Goal: Task Accomplishment & Management: Manage account settings

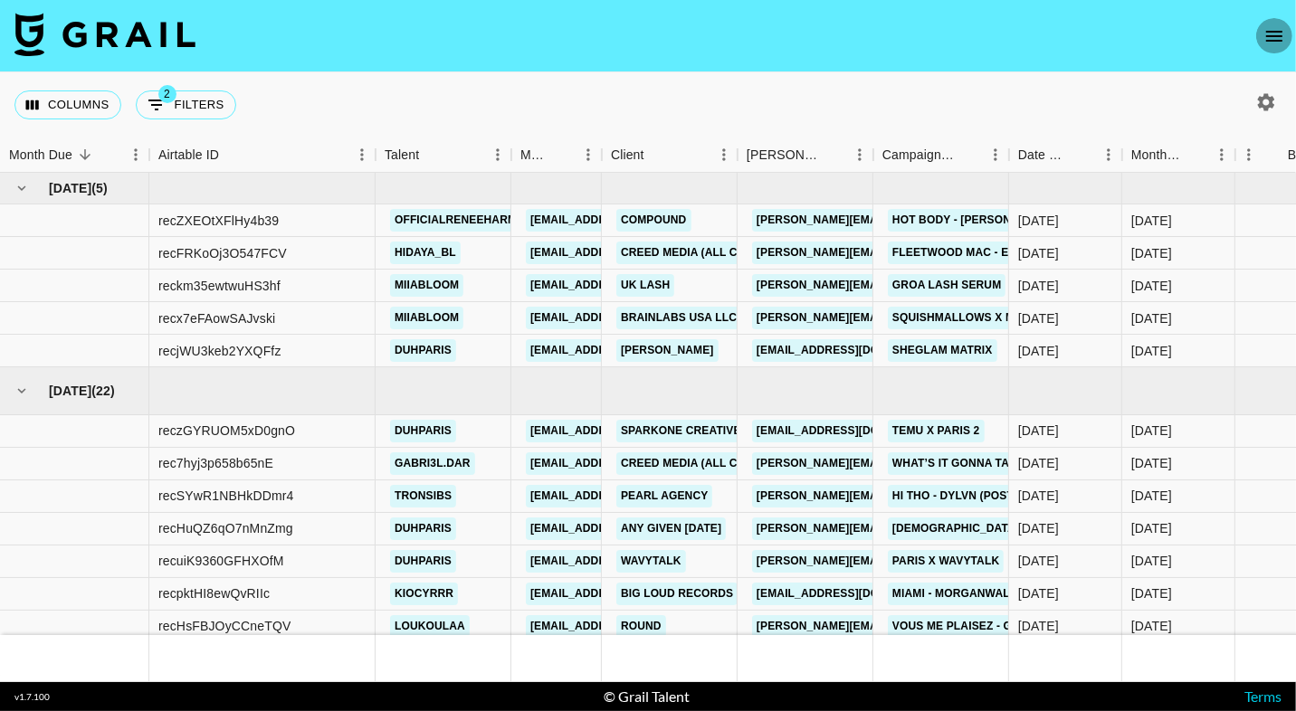
click at [1277, 25] on icon "open drawer" at bounding box center [1274, 36] width 22 height 22
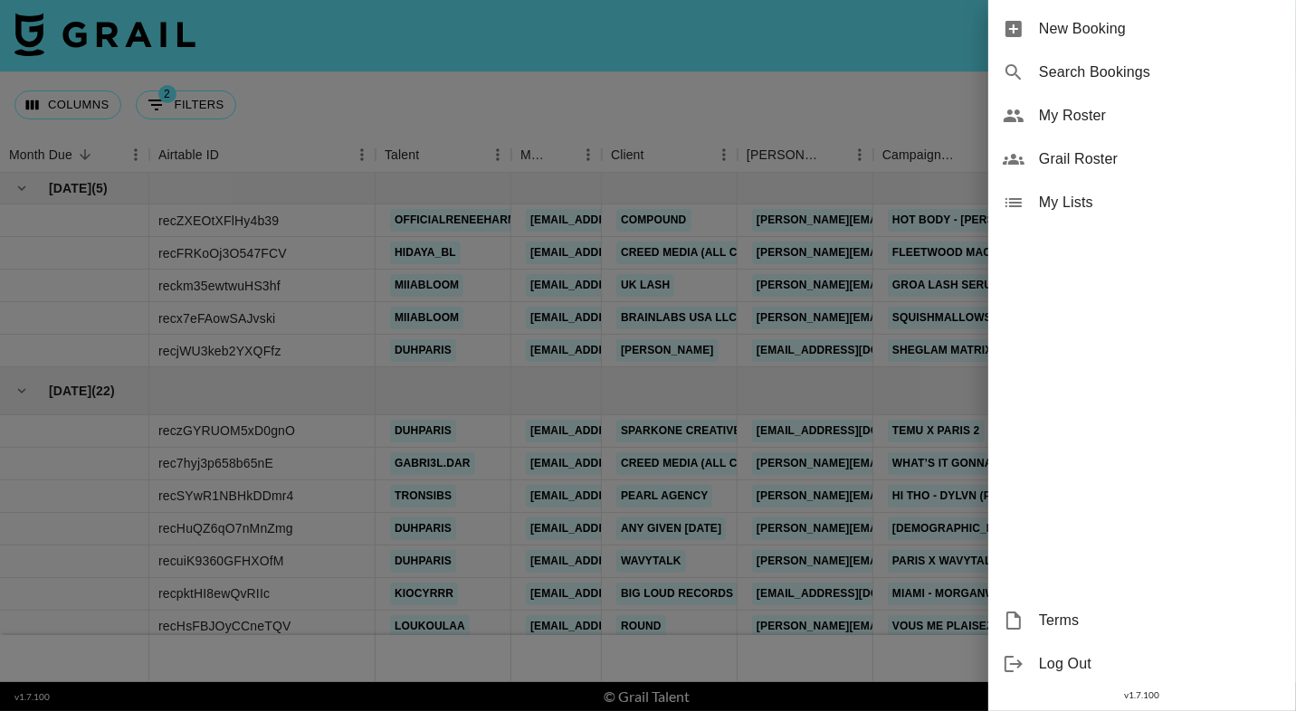
click at [1156, 120] on span "My Roster" at bounding box center [1160, 116] width 242 height 22
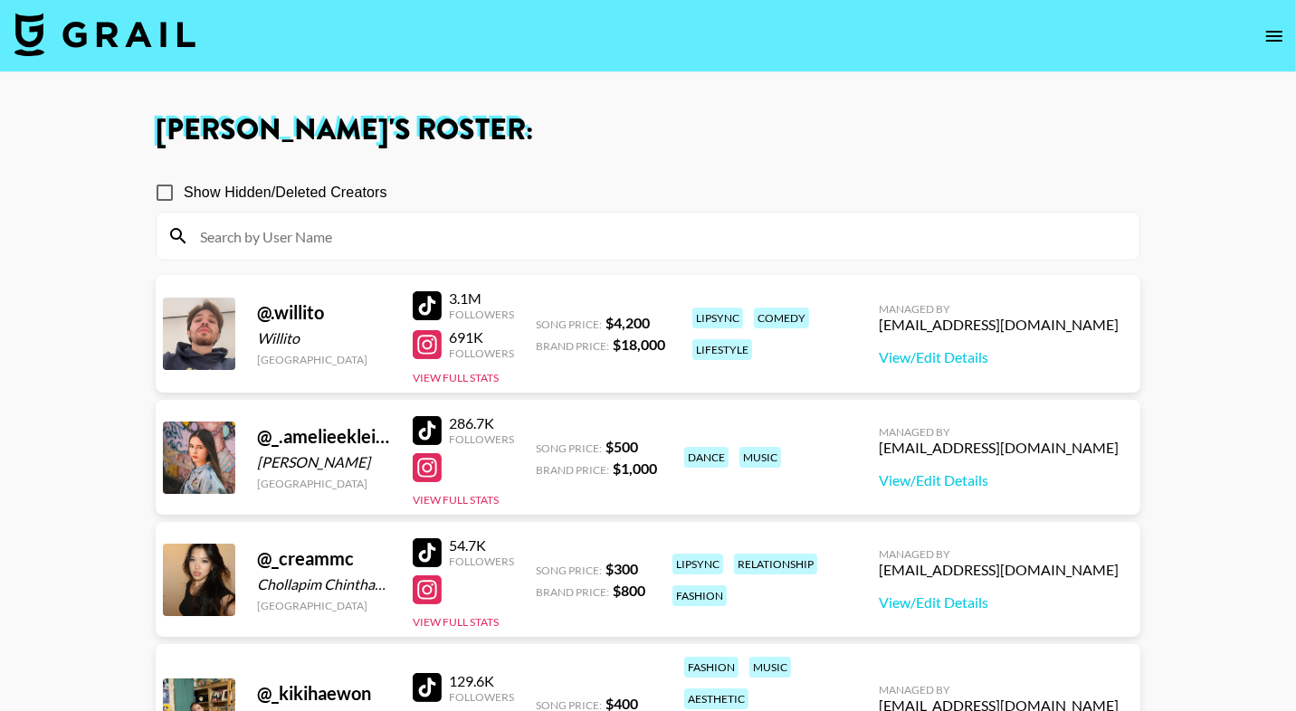
click at [580, 230] on input at bounding box center [658, 236] width 939 height 29
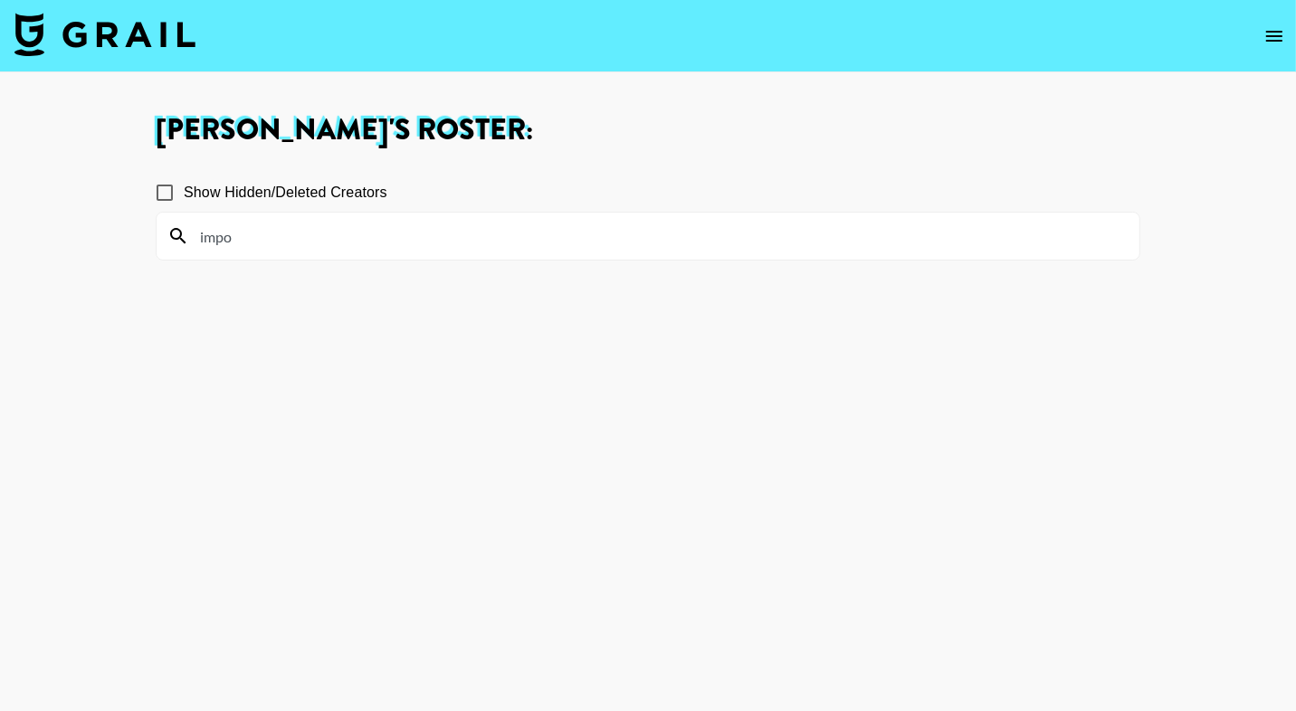
type input "impo"
click at [245, 201] on span "Show Hidden/Deleted Creators" at bounding box center [286, 193] width 204 height 22
click at [184, 201] on input "Show Hidden/Deleted Creators" at bounding box center [165, 193] width 38 height 38
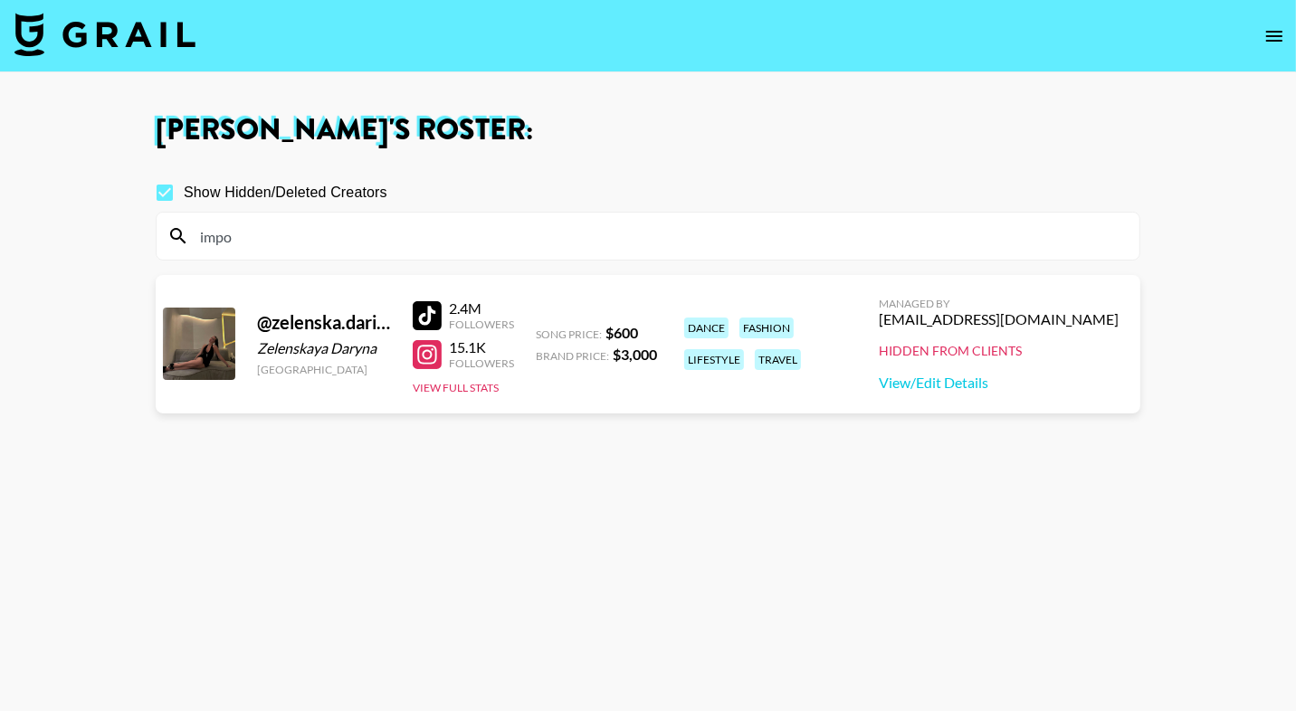
click at [245, 200] on span "Show Hidden/Deleted Creators" at bounding box center [286, 193] width 204 height 22
click at [184, 200] on input "Show Hidden/Deleted Creators" at bounding box center [165, 193] width 38 height 38
checkbox input "false"
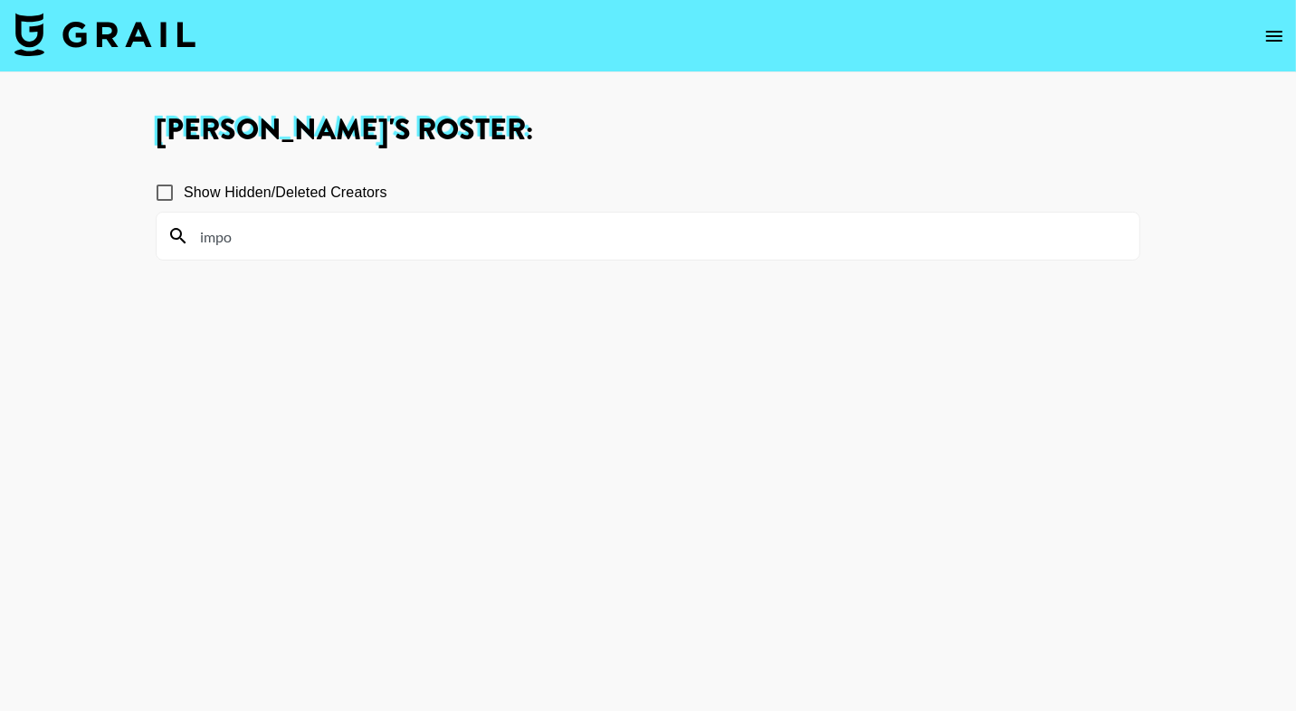
click at [274, 247] on input "impo" at bounding box center [658, 236] width 939 height 29
drag, startPoint x: 257, startPoint y: 240, endPoint x: 176, endPoint y: 240, distance: 81.4
click at [176, 240] on div "impo" at bounding box center [648, 236] width 983 height 47
